Goal: Task Accomplishment & Management: Manage account settings

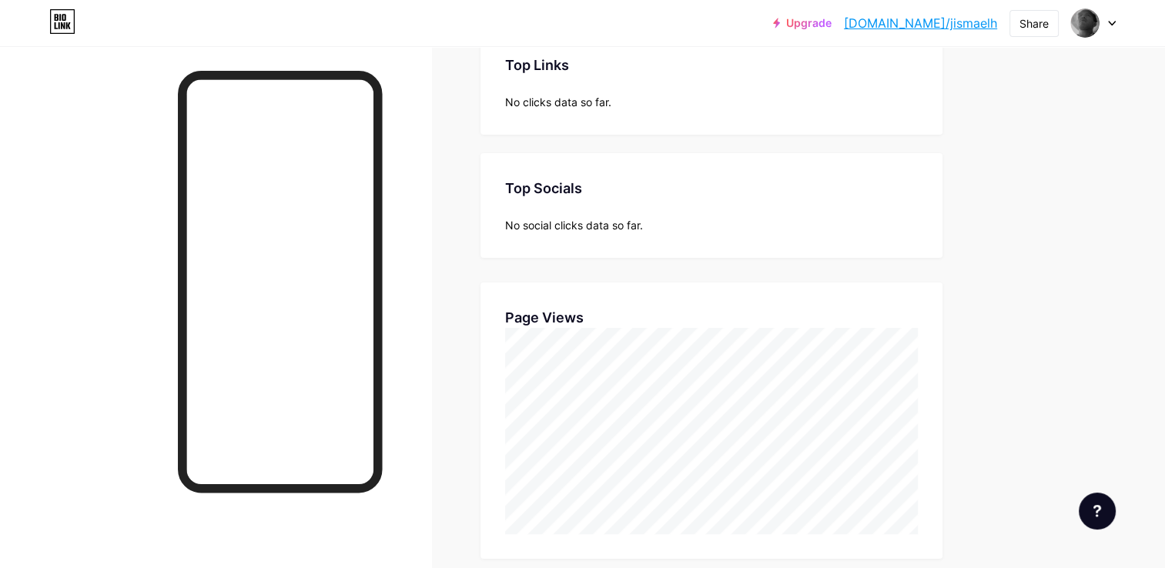
scroll to position [568, 1165]
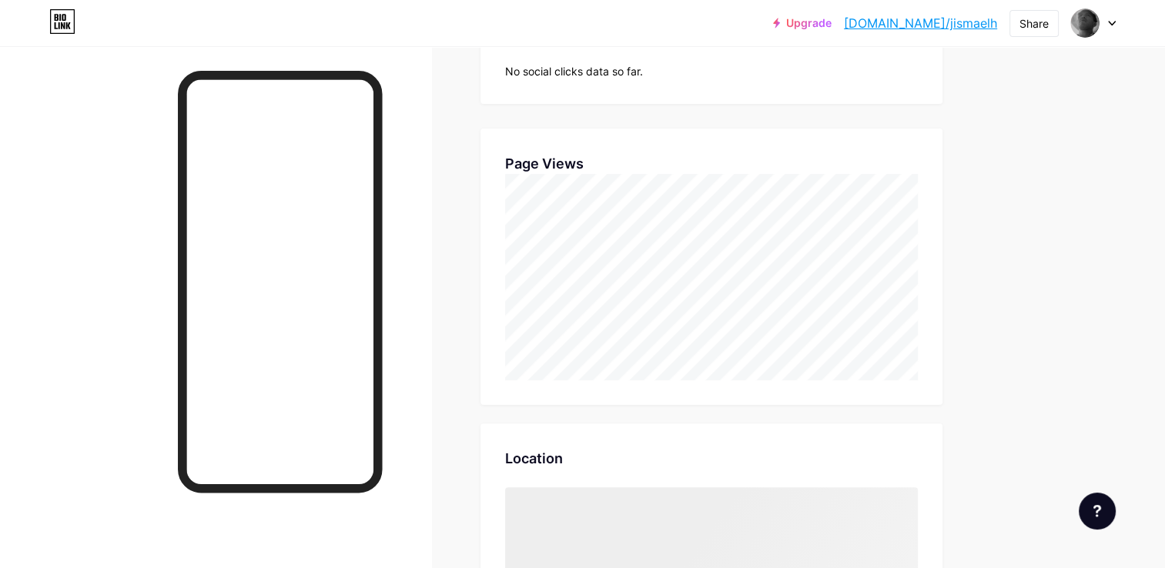
scroll to position [568, 1165]
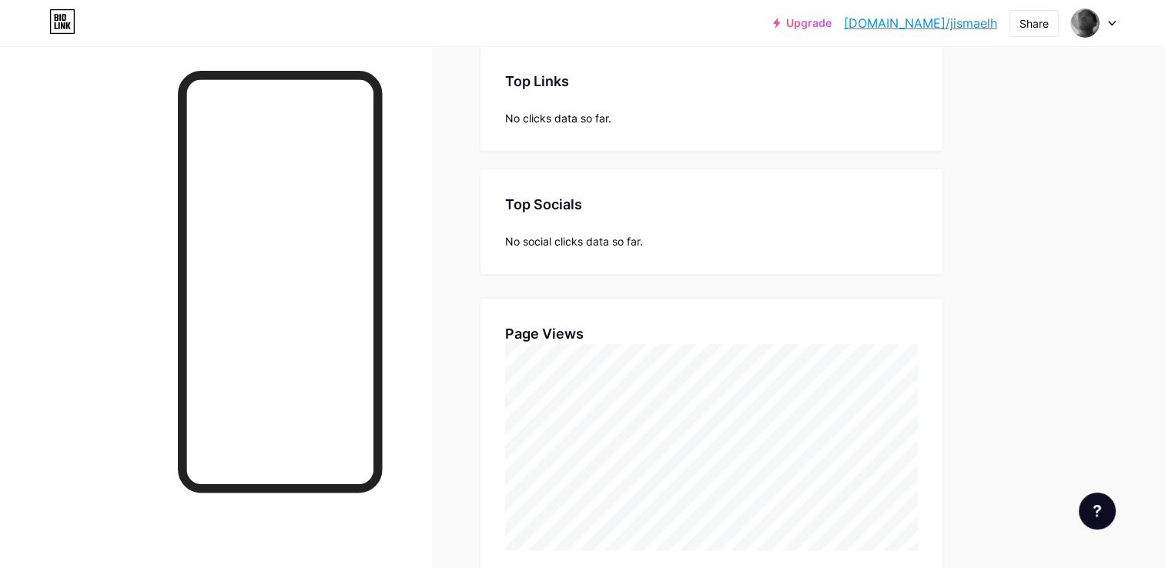
scroll to position [154, 0]
